Goal: Task Accomplishment & Management: Use online tool/utility

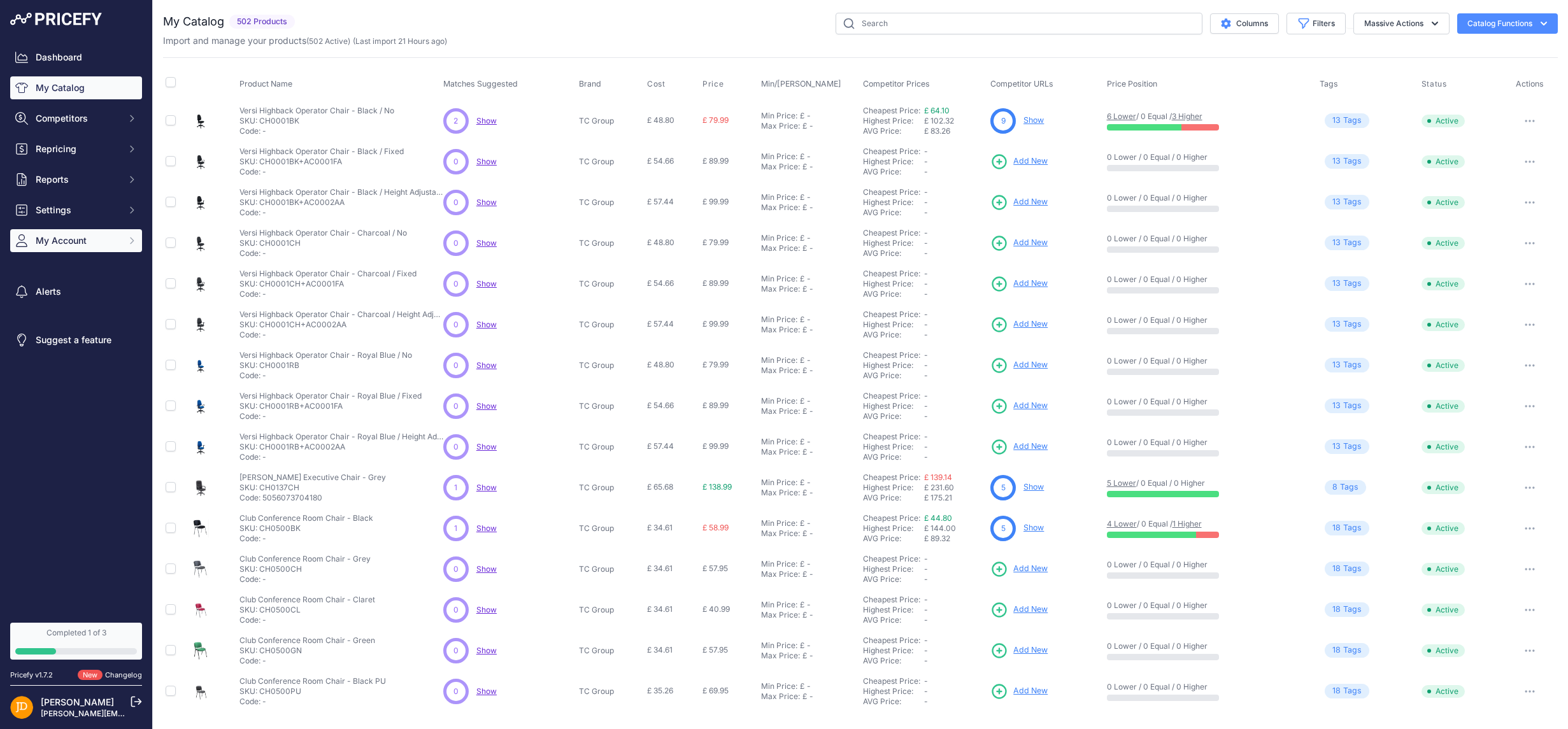
click at [110, 235] on span "My Account" at bounding box center [77, 241] width 83 height 12
click at [57, 19] on img at bounding box center [56, 18] width 91 height 12
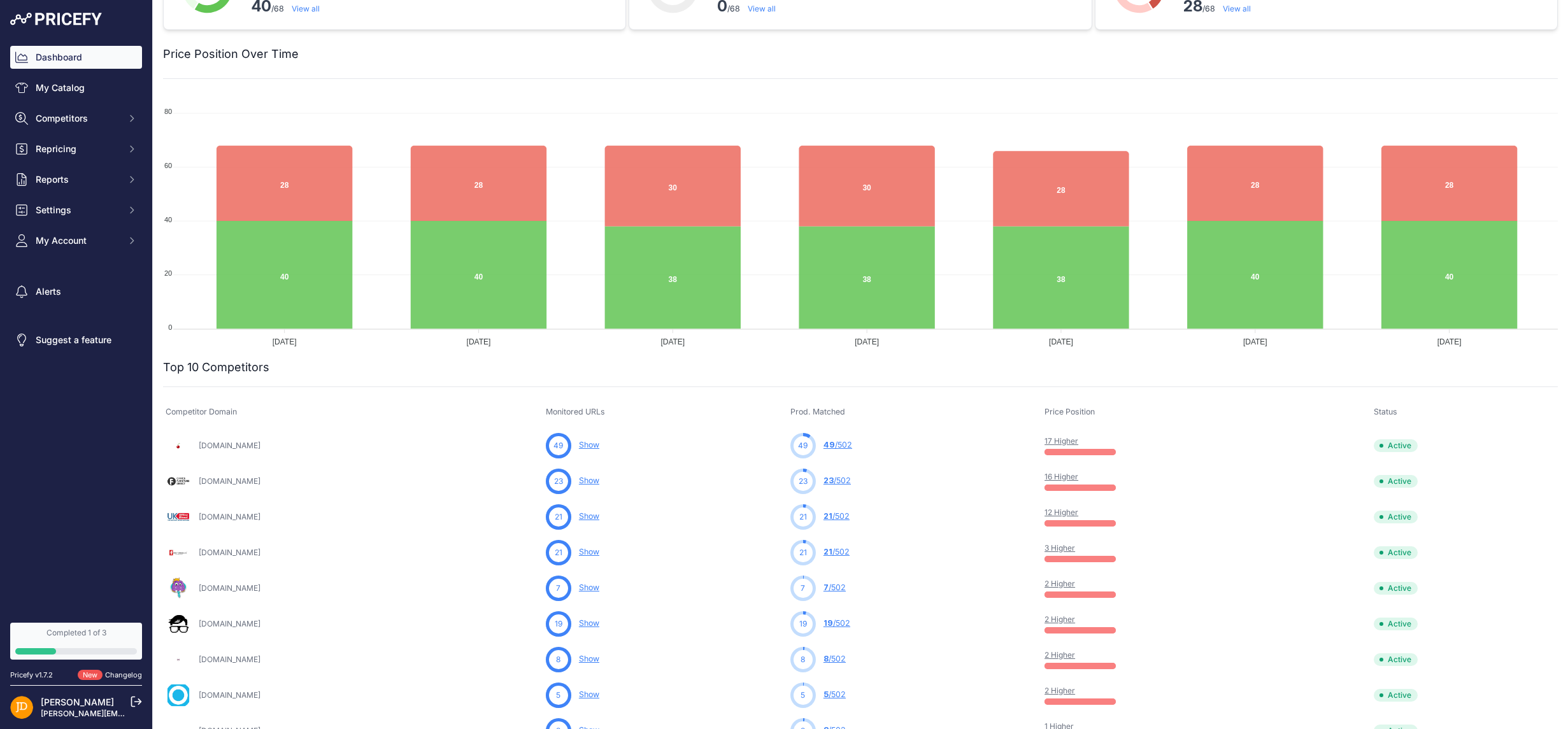
scroll to position [84, 0]
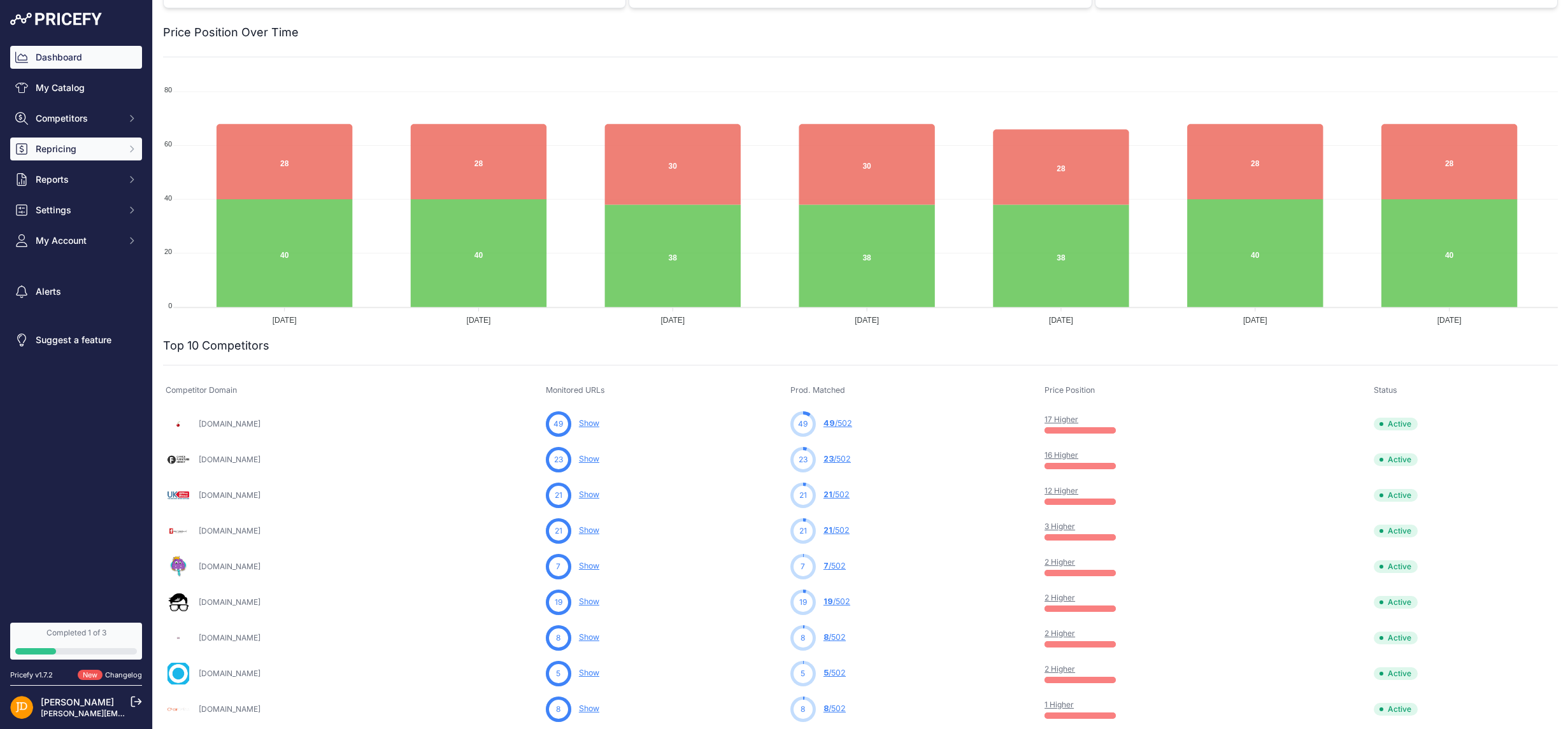
click at [93, 155] on span "Repricing" at bounding box center [77, 148] width 83 height 12
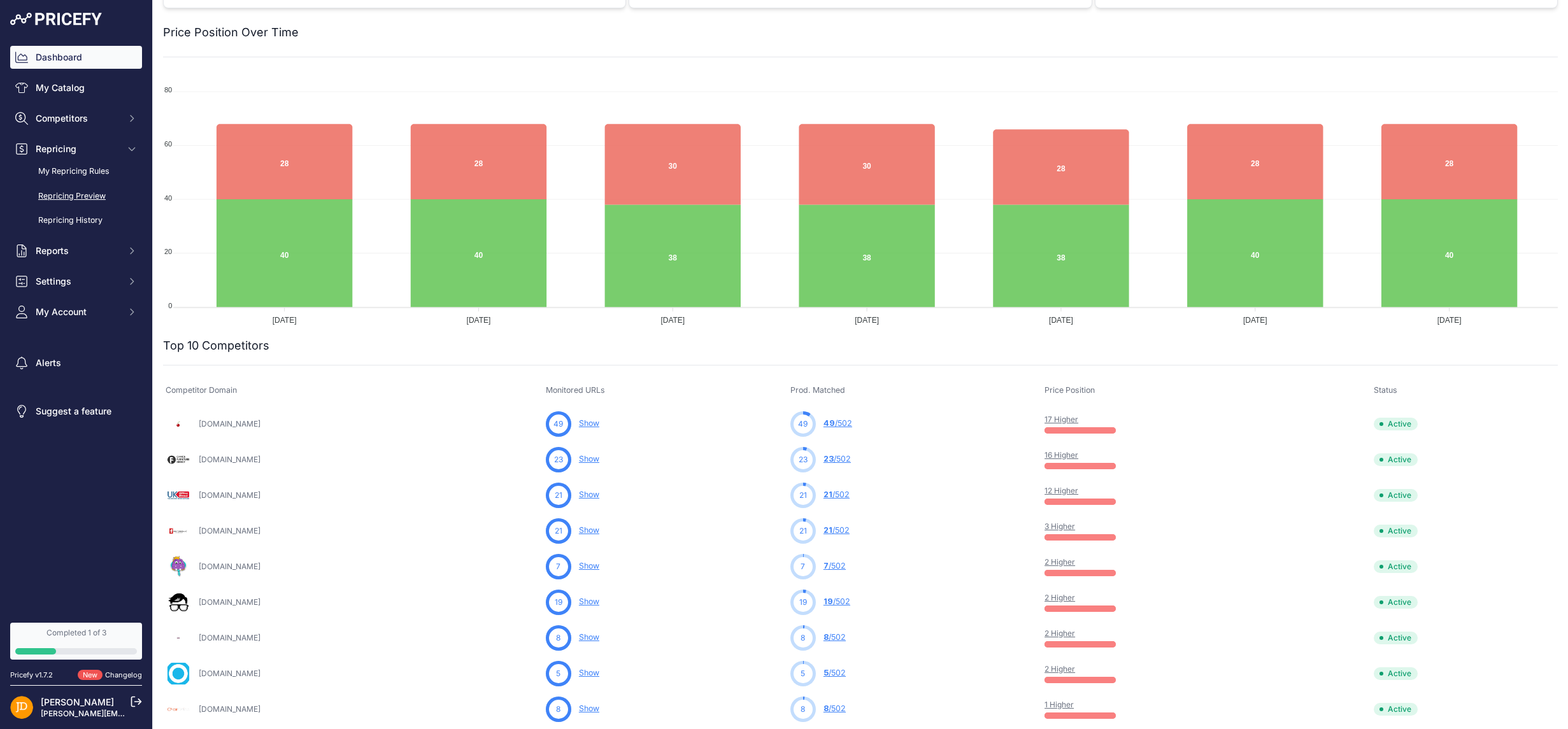
click at [58, 195] on link "Repricing Preview" at bounding box center [76, 196] width 132 height 22
